Goal: Navigation & Orientation: Find specific page/section

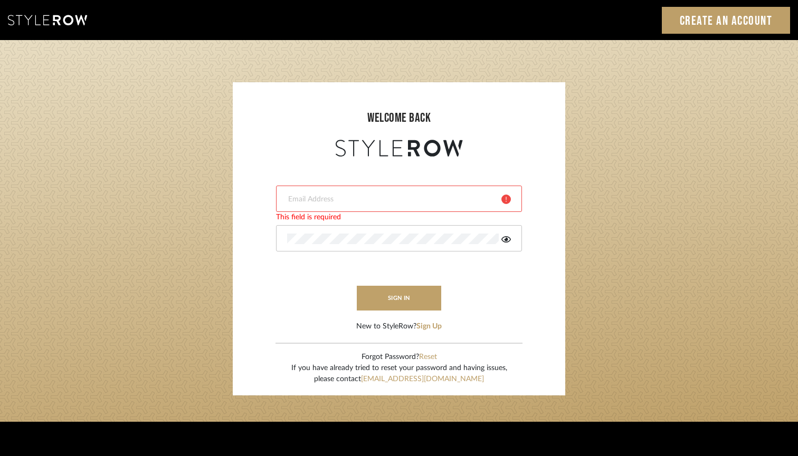
type input "jared@hartzoginteriors.com"
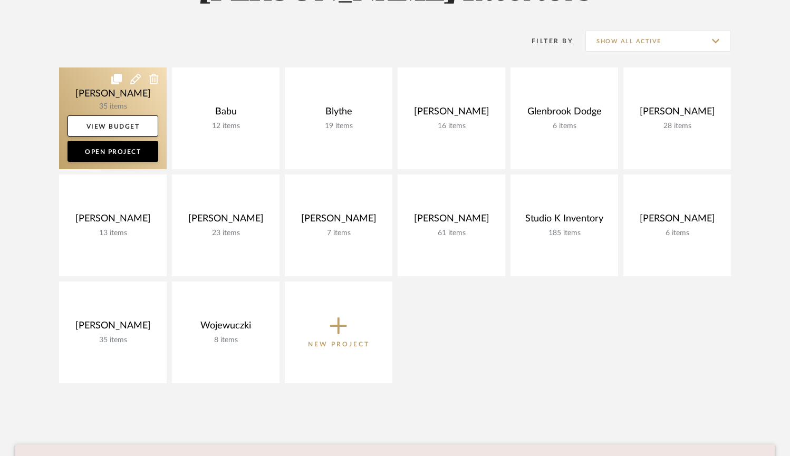
scroll to position [201, 0]
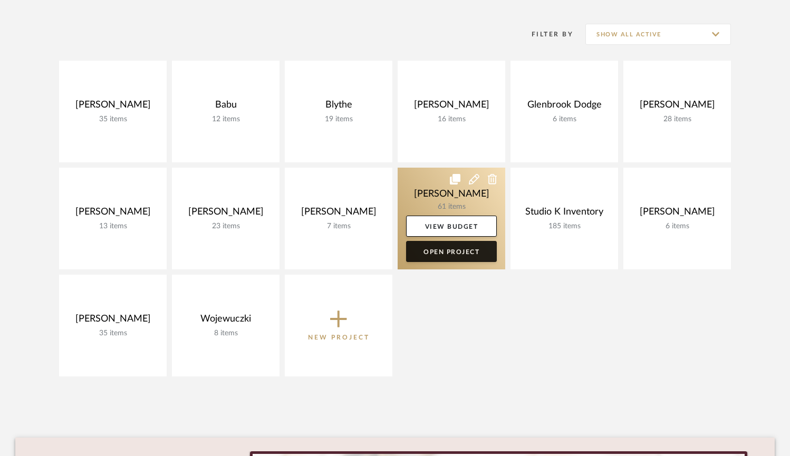
click at [450, 251] on link "Open Project" at bounding box center [451, 251] width 91 height 21
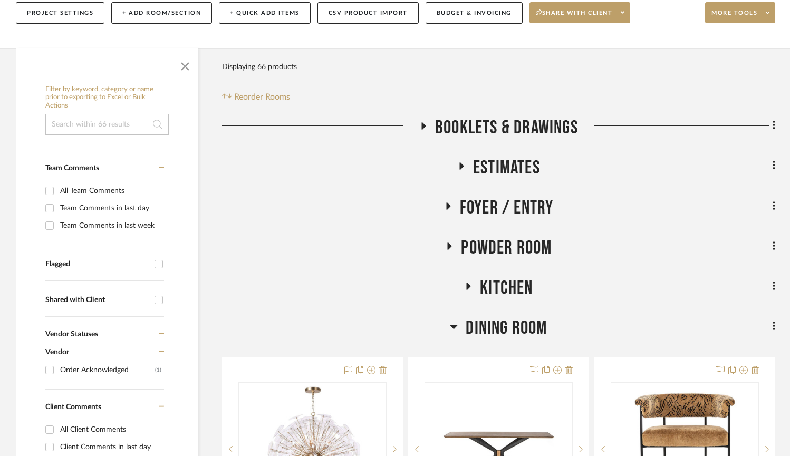
scroll to position [132, 0]
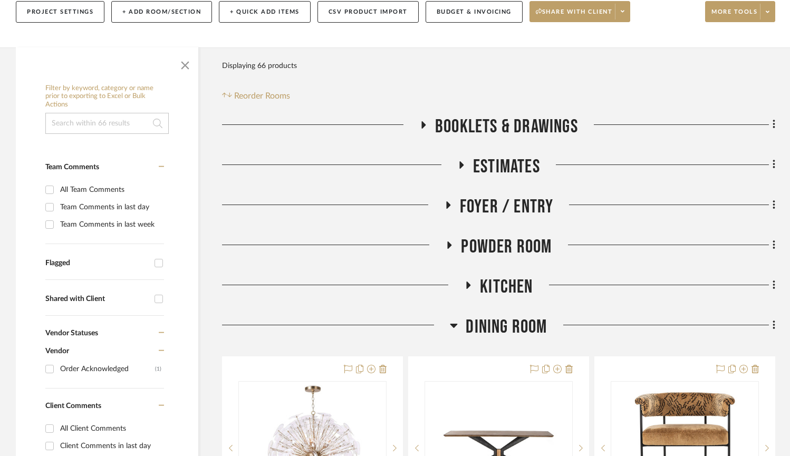
click at [453, 320] on icon at bounding box center [454, 325] width 8 height 13
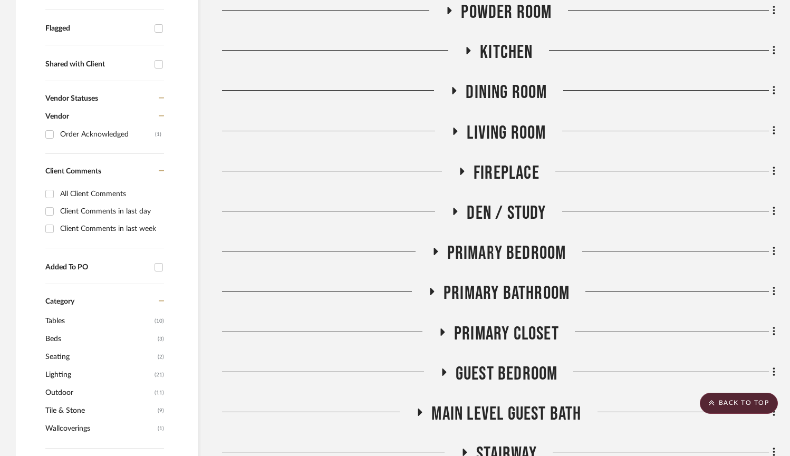
scroll to position [371, 0]
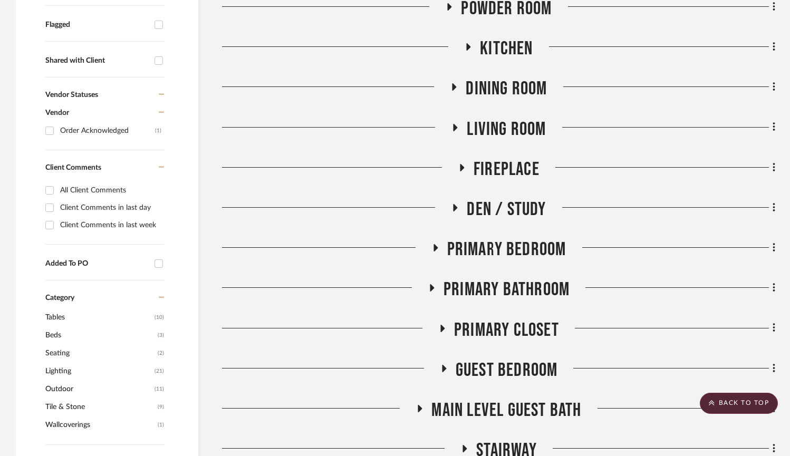
click at [440, 245] on icon at bounding box center [435, 248] width 13 height 8
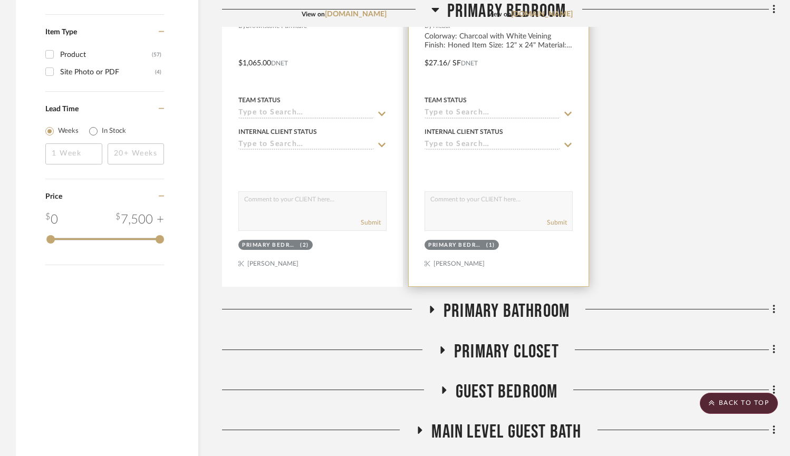
scroll to position [1298, 0]
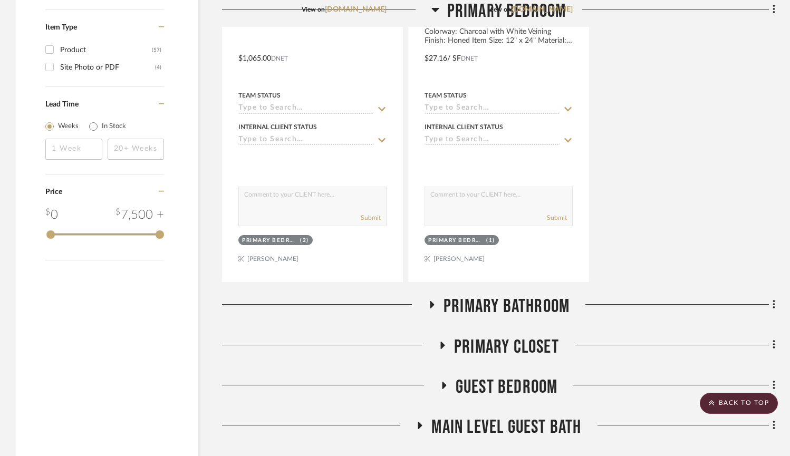
click at [443, 341] on fa-icon at bounding box center [442, 348] width 8 height 15
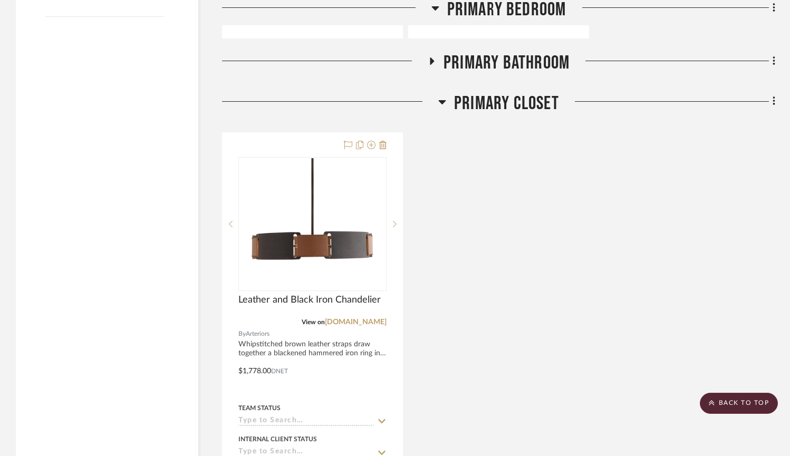
scroll to position [1546, 0]
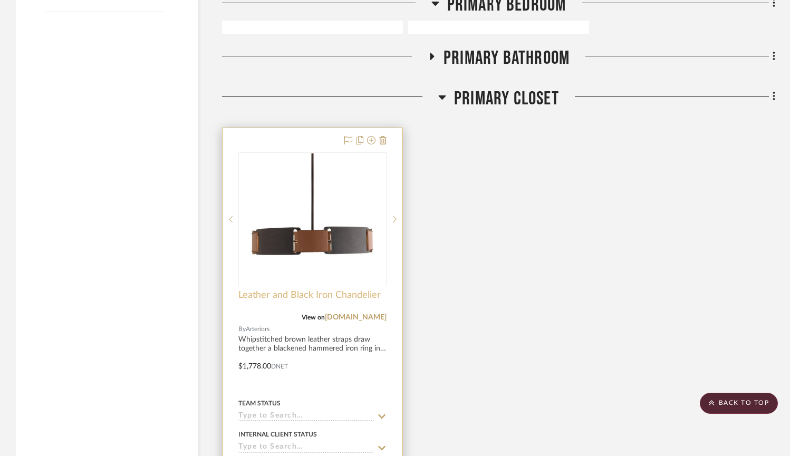
click at [294, 291] on span "Leather and Black Iron Chandelier" at bounding box center [309, 296] width 142 height 12
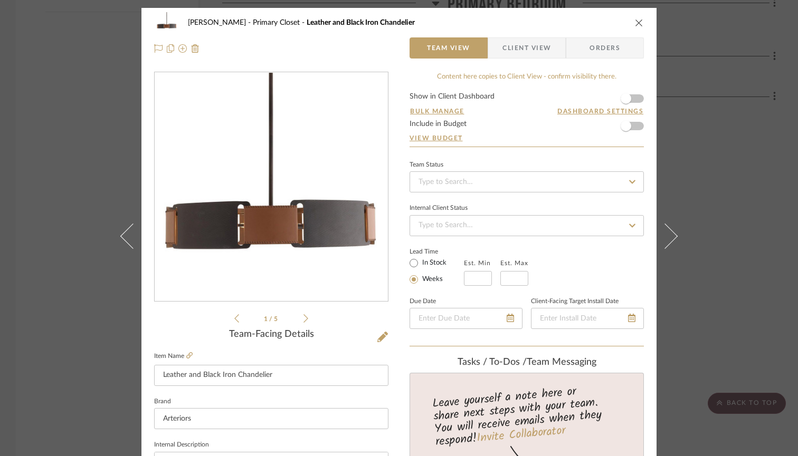
scroll to position [0, 0]
click at [635, 22] on icon "close" at bounding box center [639, 22] width 8 height 8
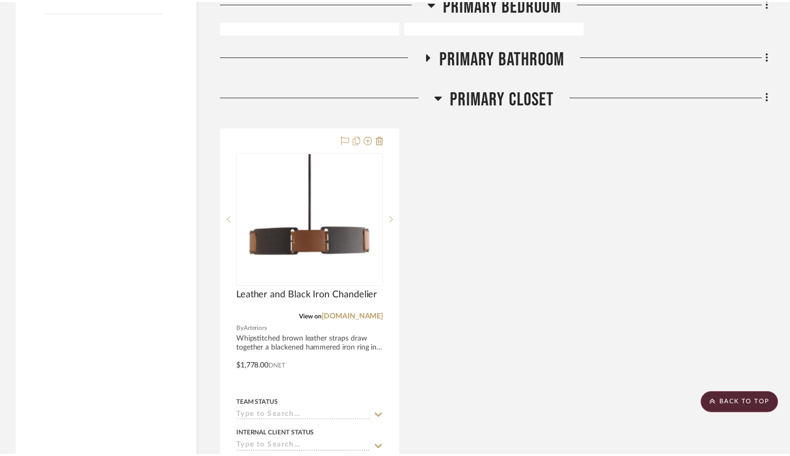
scroll to position [1546, 0]
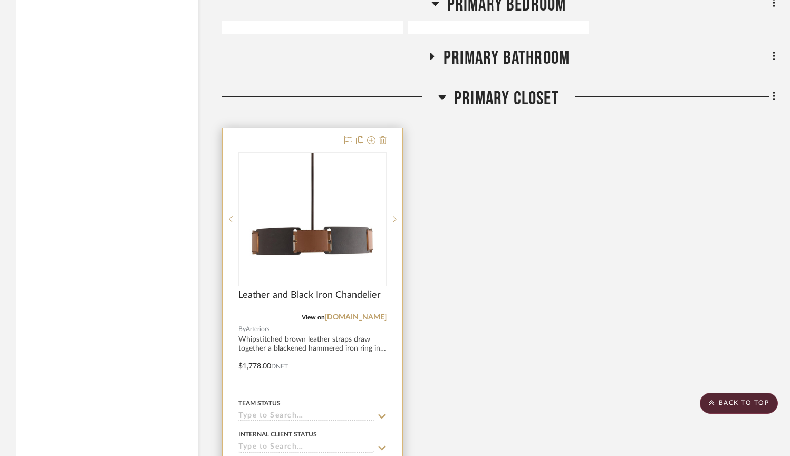
click at [296, 228] on img "0" at bounding box center [313, 220] width 132 height 132
click at [296, 230] on img "0" at bounding box center [313, 220] width 132 height 132
click at [269, 297] on span "Leather and Black Iron Chandelier" at bounding box center [309, 296] width 142 height 12
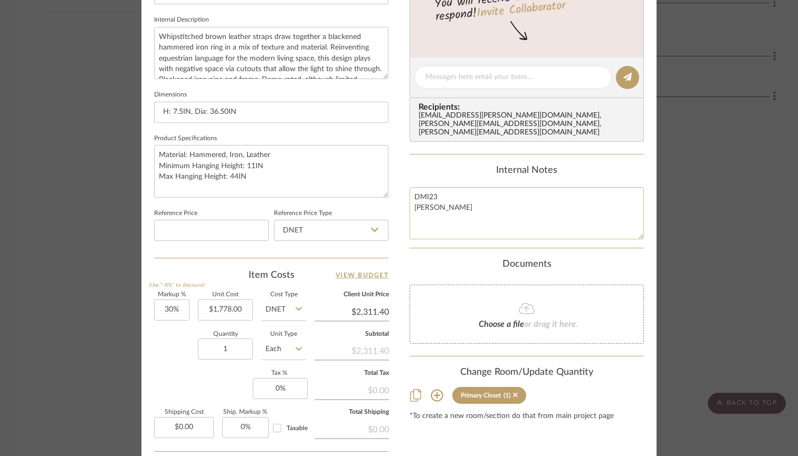
scroll to position [428, 0]
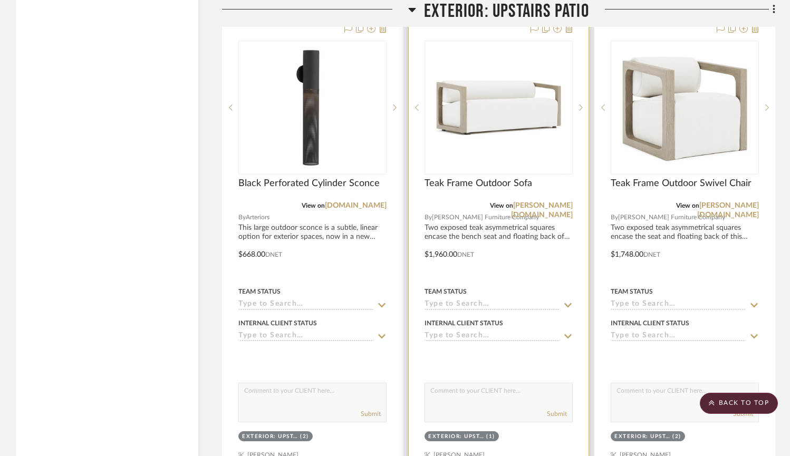
scroll to position [2467, 0]
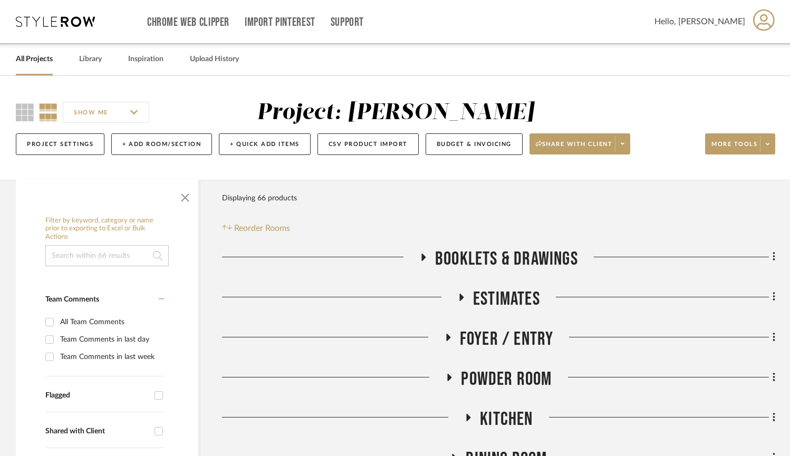
scroll to position [0, 0]
click at [423, 255] on icon at bounding box center [424, 257] width 4 height 7
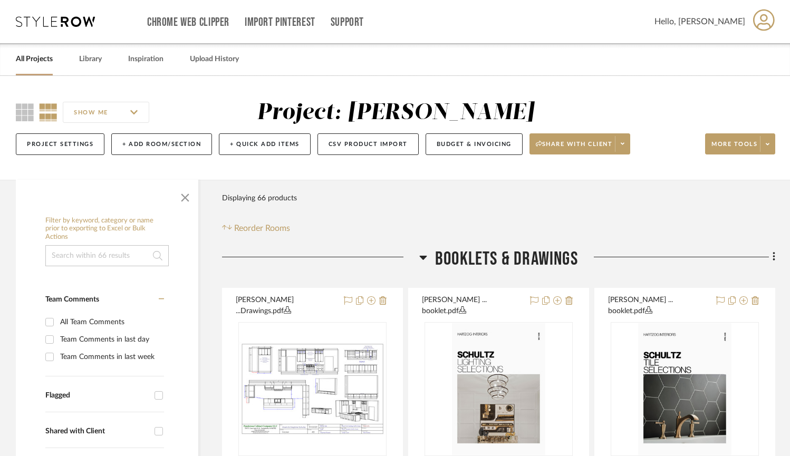
click at [33, 54] on link "All Projects" at bounding box center [34, 59] width 37 height 14
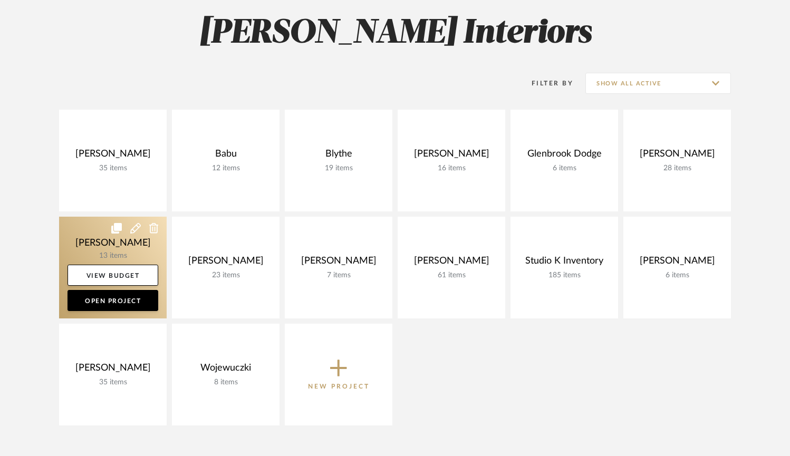
scroll to position [146, 0]
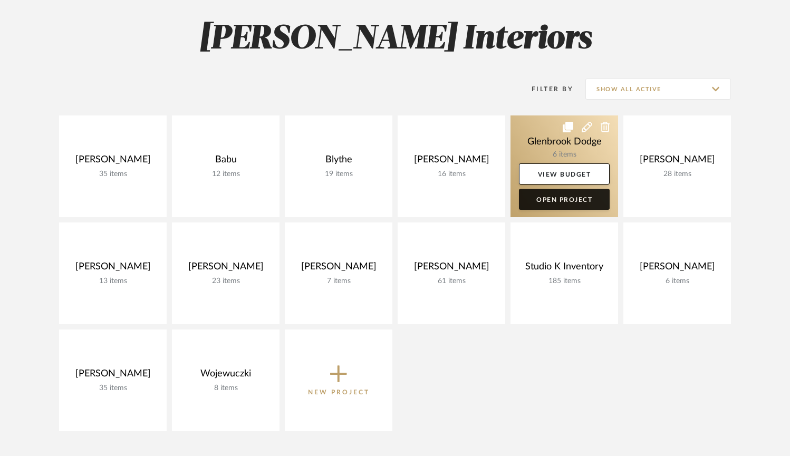
click at [566, 200] on link "Open Project" at bounding box center [564, 199] width 91 height 21
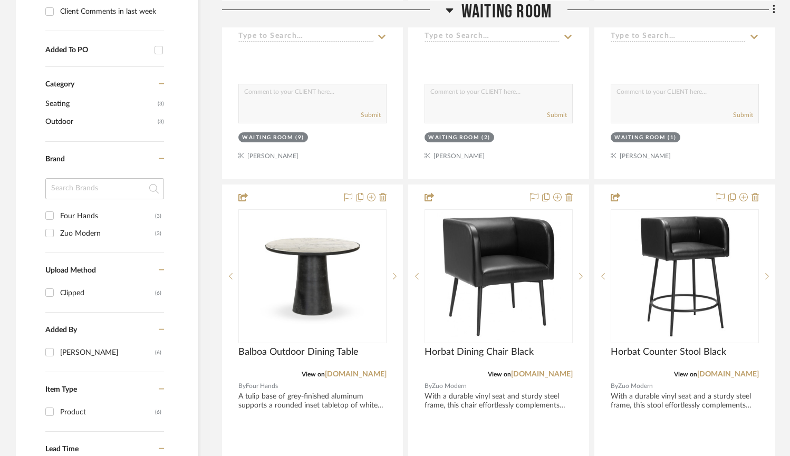
scroll to position [604, 0]
